Goal: Navigation & Orientation: Find specific page/section

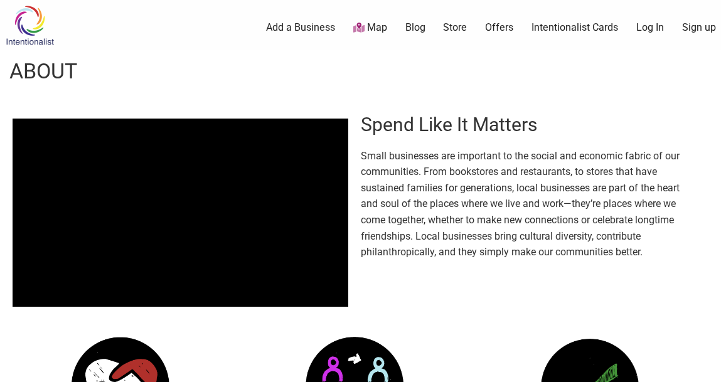
click at [354, 27] on icon at bounding box center [358, 28] width 11 height 10
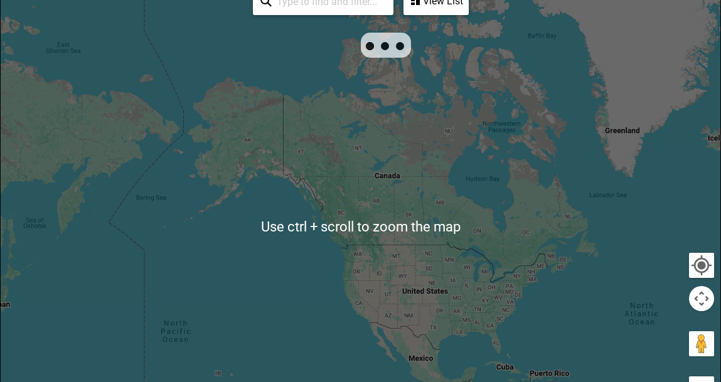
scroll to position [251, 0]
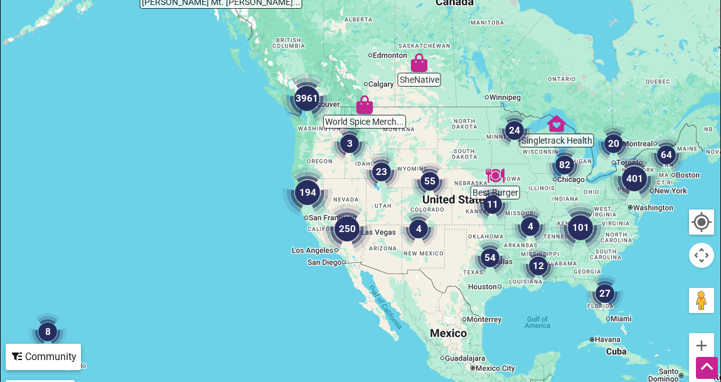
click at [315, 97] on img "3961" at bounding box center [307, 98] width 60 height 60
